Goal: Task Accomplishment & Management: Manage account settings

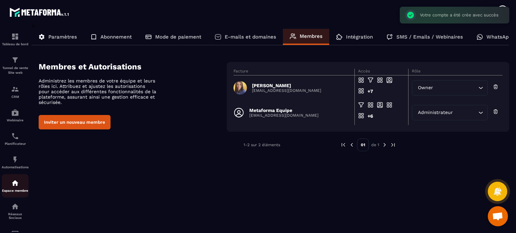
click at [21, 189] on div "Espace membre" at bounding box center [15, 185] width 27 height 13
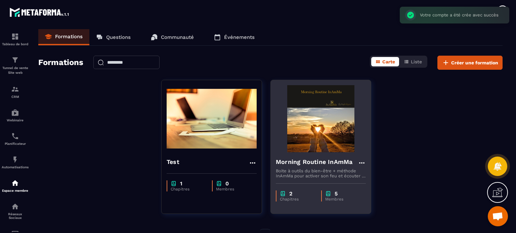
click at [304, 170] on p "Boite à outils du bien-être + méthode InAmMa pour activer son feu et écouter la…" at bounding box center [321, 174] width 90 height 10
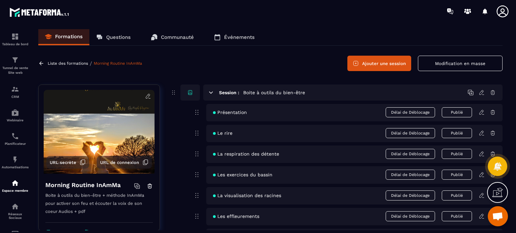
click at [224, 35] on link "Événements" at bounding box center [234, 37] width 54 height 16
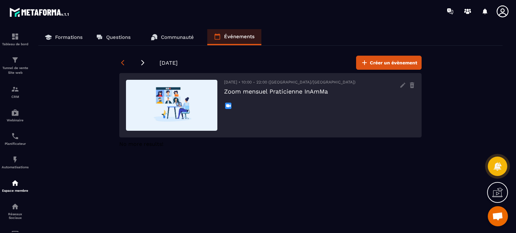
click at [124, 61] on icon at bounding box center [122, 62] width 7 height 7
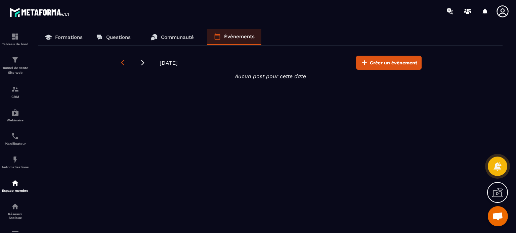
click at [124, 61] on icon at bounding box center [122, 62] width 7 height 7
click at [141, 62] on icon at bounding box center [142, 62] width 7 height 7
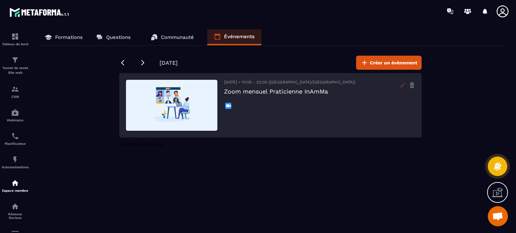
click at [403, 87] on icon at bounding box center [402, 85] width 11 height 11
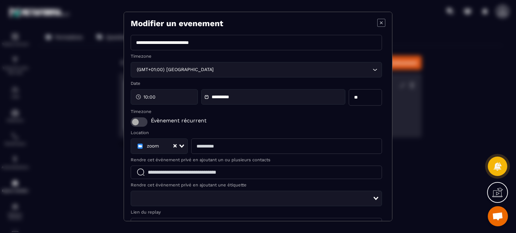
click at [140, 123] on span "Modal window" at bounding box center [139, 122] width 17 height 9
click at [137, 123] on span "Modal window" at bounding box center [139, 122] width 17 height 9
click at [378, 22] on icon "Modal window" at bounding box center [381, 23] width 8 height 8
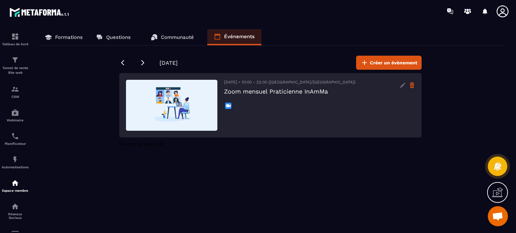
click at [413, 85] on icon at bounding box center [412, 86] width 4 height 4
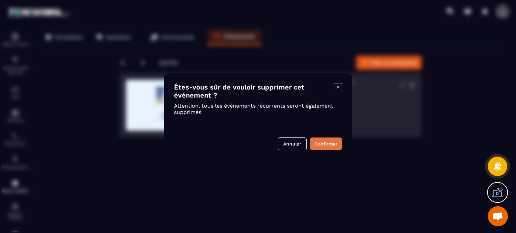
click at [329, 146] on button "Confirmer" at bounding box center [326, 144] width 32 height 13
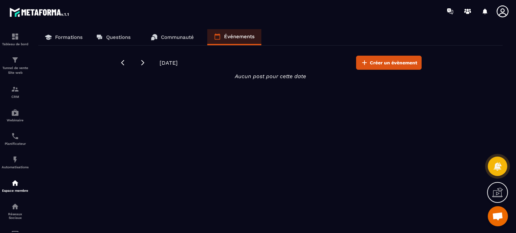
click at [187, 39] on p "Communauté" at bounding box center [177, 37] width 33 height 6
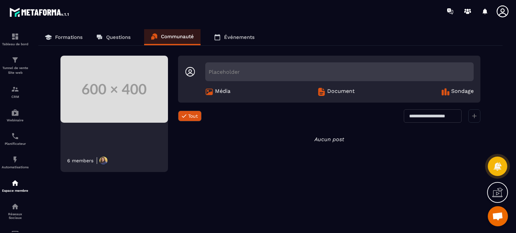
click at [69, 38] on p "Formations" at bounding box center [69, 37] width 28 height 6
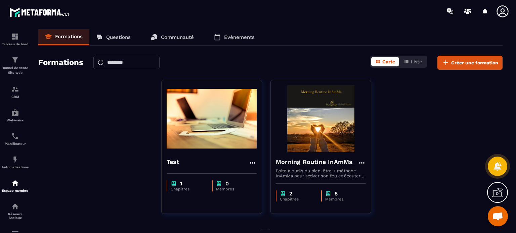
click at [163, 39] on p "Communauté" at bounding box center [177, 37] width 33 height 6
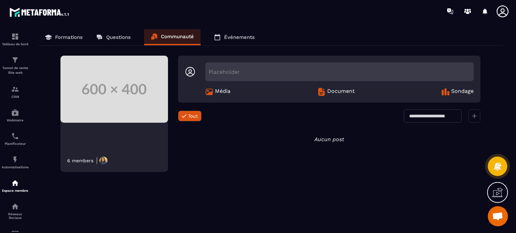
click at [122, 33] on link "Questions" at bounding box center [113, 37] width 48 height 16
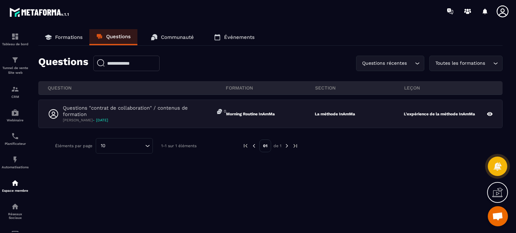
click at [238, 37] on p "Événements" at bounding box center [239, 37] width 31 height 6
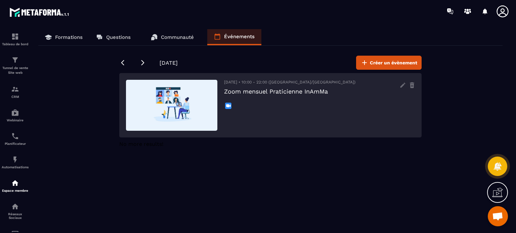
click at [408, 84] on div "[DATE] • 10:00 - 22:00 ([GEOGRAPHIC_DATA]/[GEOGRAPHIC_DATA]) Zoom mensuel Prati…" at bounding box center [270, 105] width 302 height 64
click at [412, 85] on icon at bounding box center [412, 85] width 6 height 11
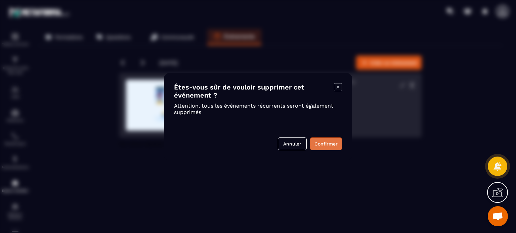
click at [329, 144] on button "Confirmer" at bounding box center [326, 144] width 32 height 13
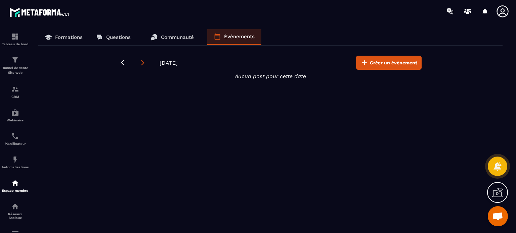
click at [144, 61] on icon at bounding box center [142, 62] width 7 height 7
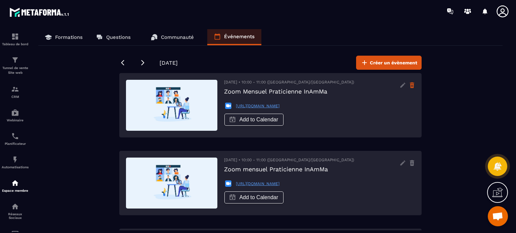
click at [411, 84] on icon at bounding box center [412, 86] width 4 height 4
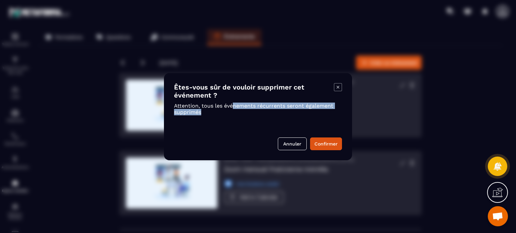
drag, startPoint x: 245, startPoint y: 112, endPoint x: 233, endPoint y: 106, distance: 13.4
click at [233, 106] on p "Attention, tous les événements récurrents seront également supprimés" at bounding box center [254, 109] width 160 height 13
click at [321, 143] on button "Confirmer" at bounding box center [326, 144] width 32 height 13
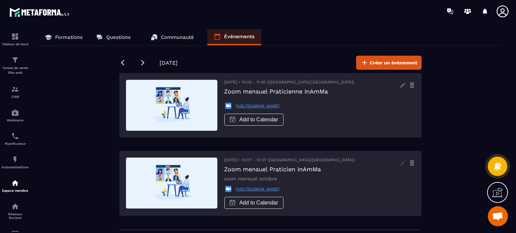
click at [402, 163] on icon at bounding box center [402, 163] width 5 height 5
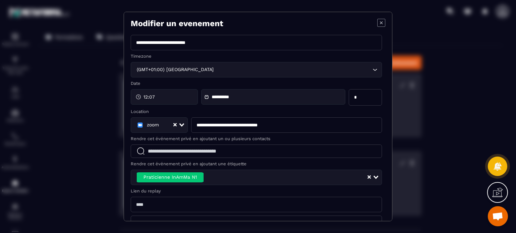
click at [368, 176] on icon "Clear Selected" at bounding box center [369, 177] width 3 height 3
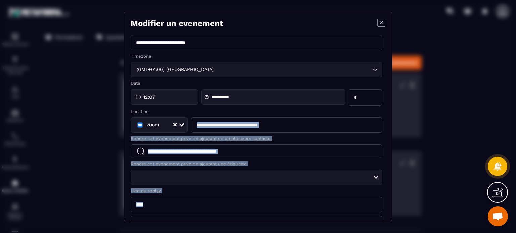
drag, startPoint x: 387, startPoint y: 130, endPoint x: 394, endPoint y: 209, distance: 79.3
click at [394, 209] on div "**********" at bounding box center [258, 116] width 516 height 233
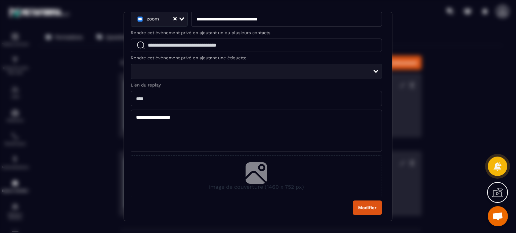
click at [366, 216] on section "**********" at bounding box center [258, 117] width 269 height 210
click at [363, 208] on button "Modifier" at bounding box center [367, 208] width 29 height 14
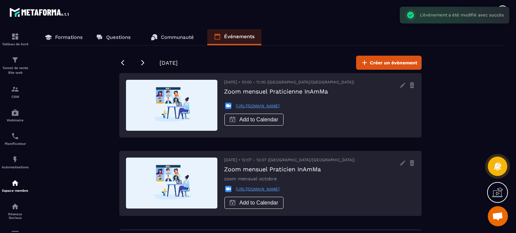
click at [67, 43] on link "Formations" at bounding box center [63, 37] width 51 height 16
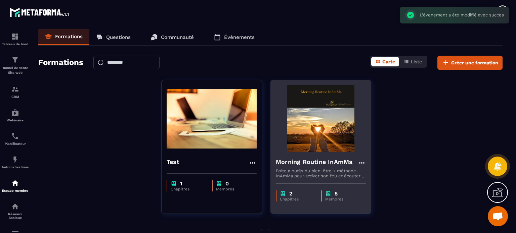
click at [294, 164] on h4 "Morning Routine InAmMa" at bounding box center [314, 162] width 77 height 9
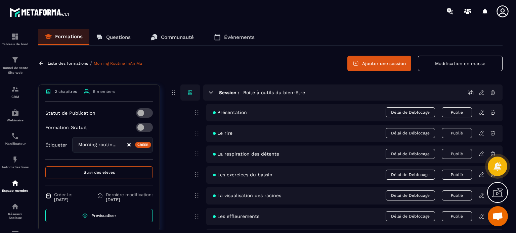
scroll to position [142, 0]
click at [114, 214] on span "Prévisualiser" at bounding box center [103, 214] width 25 height 5
click at [122, 38] on p "Questions" at bounding box center [118, 37] width 25 height 6
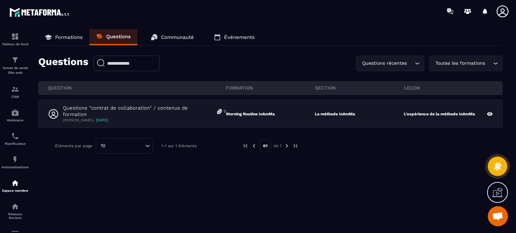
click at [173, 33] on link "Communauté" at bounding box center [172, 37] width 56 height 16
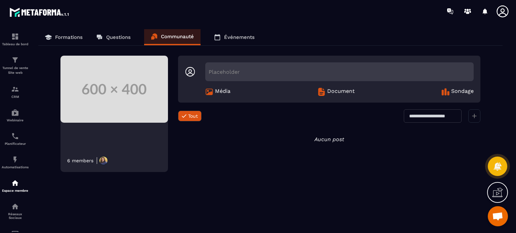
click at [117, 36] on p "Questions" at bounding box center [118, 37] width 25 height 6
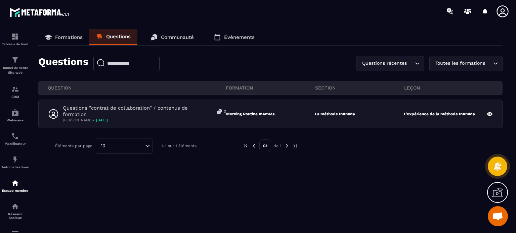
click at [239, 40] on link "Événements" at bounding box center [234, 37] width 54 height 16
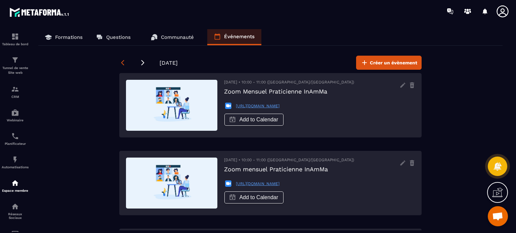
click at [119, 63] on icon at bounding box center [122, 62] width 7 height 7
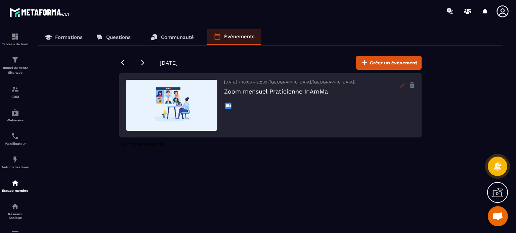
click at [402, 83] on icon at bounding box center [402, 85] width 11 height 11
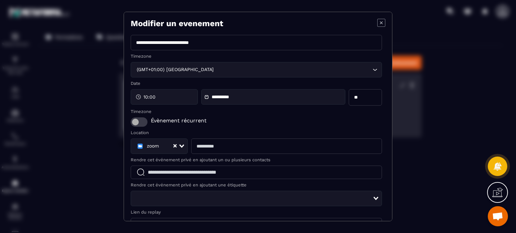
click at [140, 123] on span "Modal window" at bounding box center [139, 122] width 17 height 9
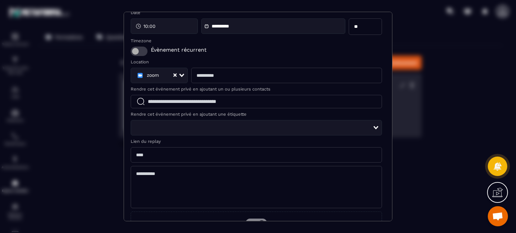
scroll to position [70, 0]
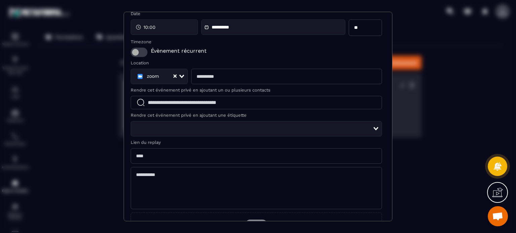
click at [142, 52] on span "Modal window" at bounding box center [139, 52] width 17 height 9
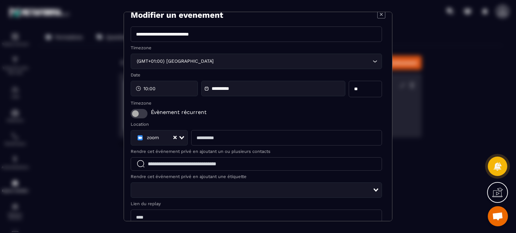
scroll to position [0, 0]
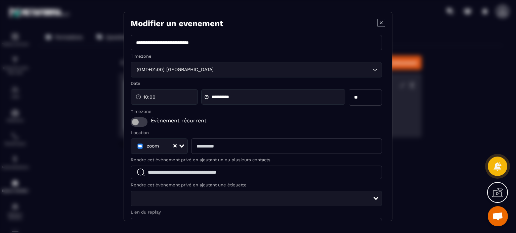
click at [380, 23] on icon "Modal window" at bounding box center [381, 22] width 3 height 3
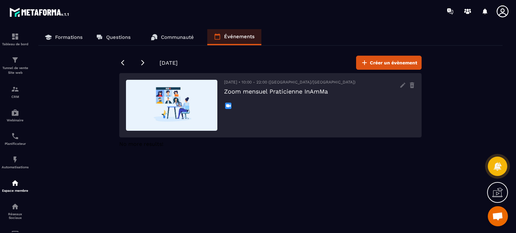
click at [68, 33] on link "Formations" at bounding box center [63, 37] width 51 height 16
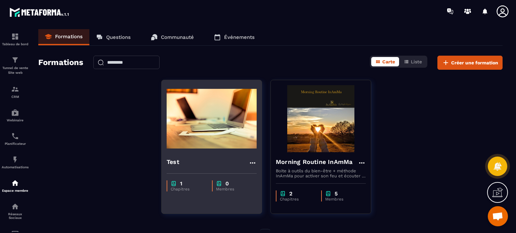
click at [251, 160] on icon at bounding box center [253, 163] width 8 height 8
click at [204, 158] on div "Test Modifier Dupliquer Supprimer" at bounding box center [212, 163] width 90 height 11
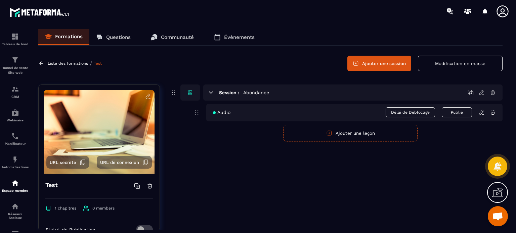
click at [479, 114] on icon at bounding box center [482, 113] width 6 height 6
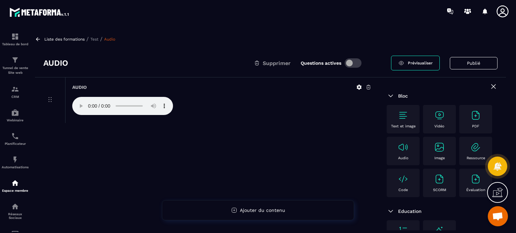
click at [58, 39] on p "Liste des formations" at bounding box center [64, 39] width 40 height 5
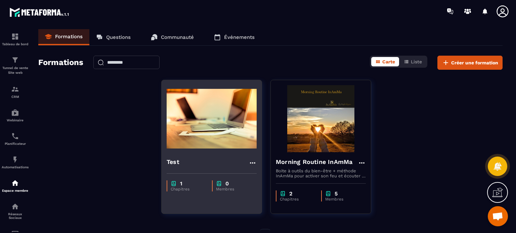
click at [253, 160] on icon at bounding box center [253, 163] width 8 height 8
click at [262, 201] on button "Supprimer" at bounding box center [272, 201] width 42 height 12
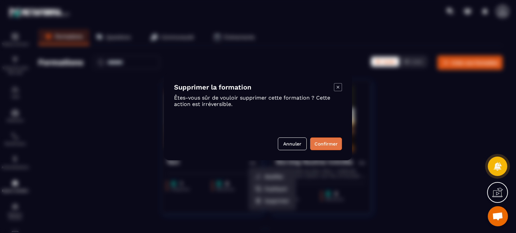
click at [331, 141] on button "Confirmer" at bounding box center [326, 144] width 32 height 13
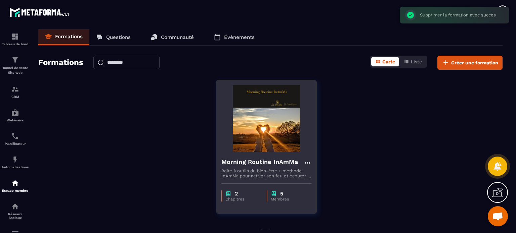
click at [265, 173] on p "Boite à outils du bien-être + méthode InAmMa pour activer son feu et écouter la…" at bounding box center [266, 174] width 90 height 10
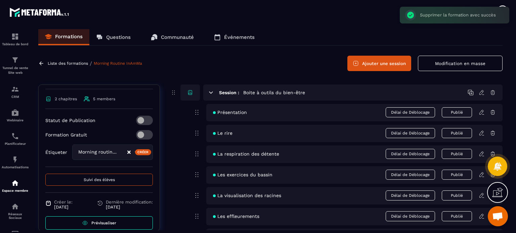
scroll to position [132, 0]
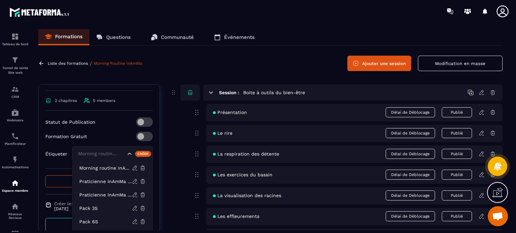
click at [122, 153] on div "Morning routine InAmMa" at bounding box center [112, 153] width 81 height 15
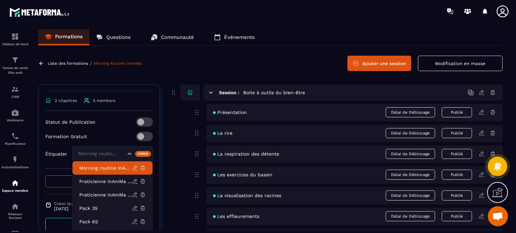
click at [105, 142] on div "Statut de Publication Formation Gratuit Étiqueter Morning routine InAmMa Mornin…" at bounding box center [98, 143] width 107 height 51
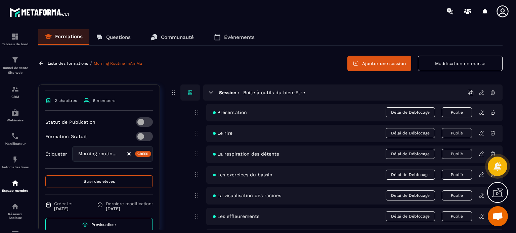
click at [106, 155] on div "Morning routine InAmMa" at bounding box center [101, 153] width 51 height 7
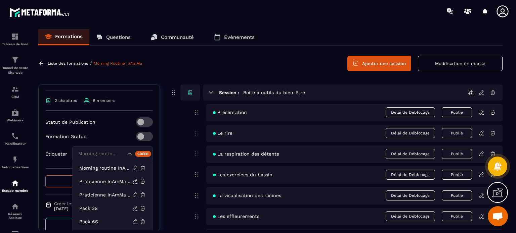
click at [85, 127] on div "Statut de Publication Formation Gratuit Étiqueter Morning routine InAmMa Mornin…" at bounding box center [98, 143] width 107 height 51
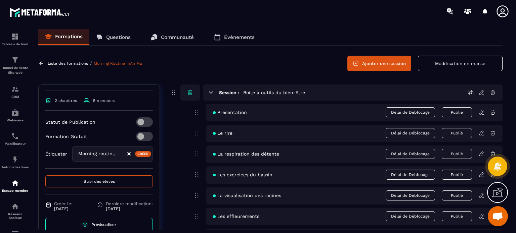
click at [127, 153] on icon "Clear Selected" at bounding box center [128, 154] width 3 height 3
